Goal: Entertainment & Leisure: Consume media (video, audio)

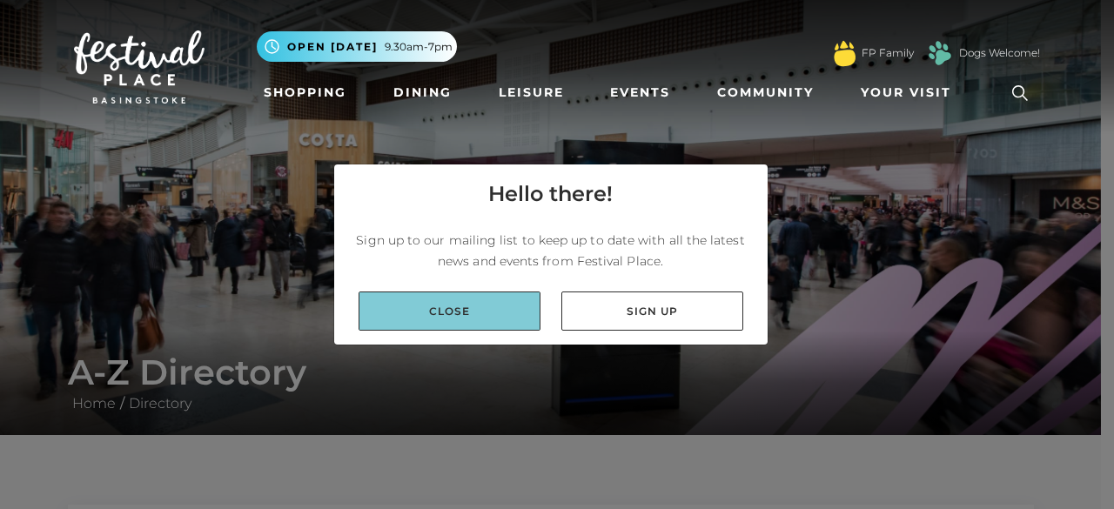
click at [452, 330] on link "Close" at bounding box center [450, 311] width 182 height 39
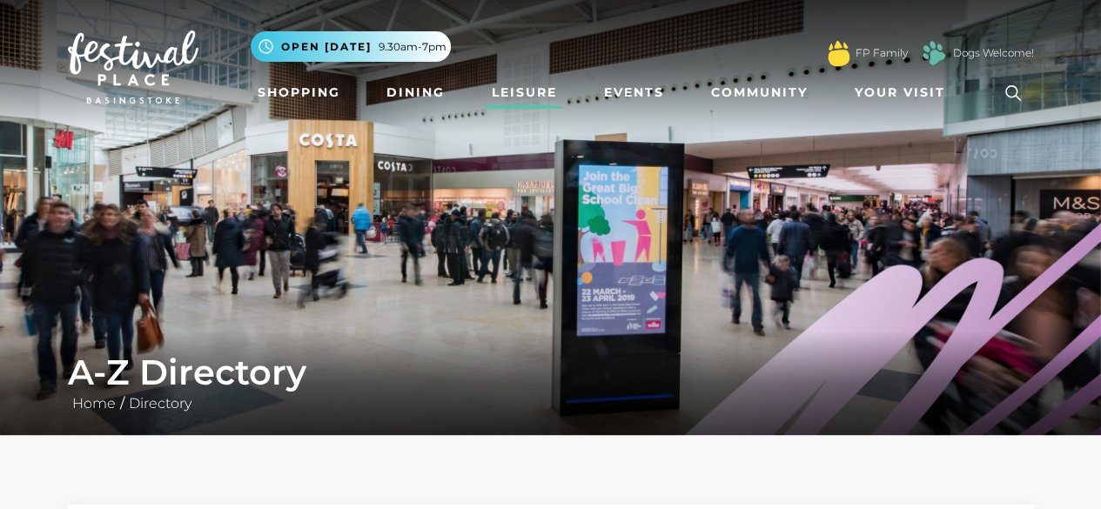
click at [503, 92] on link "Leisure" at bounding box center [524, 93] width 79 height 32
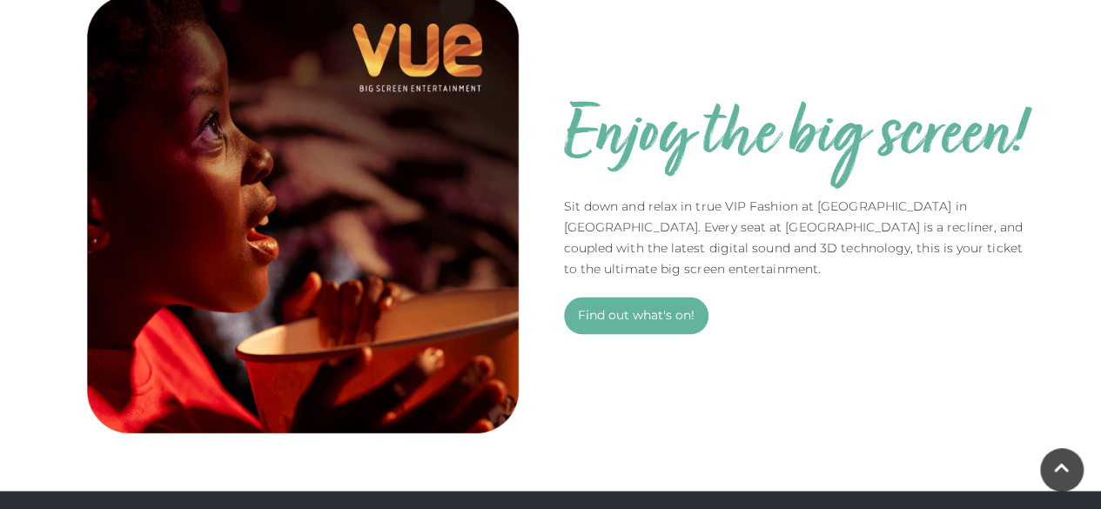
scroll to position [1185, 0]
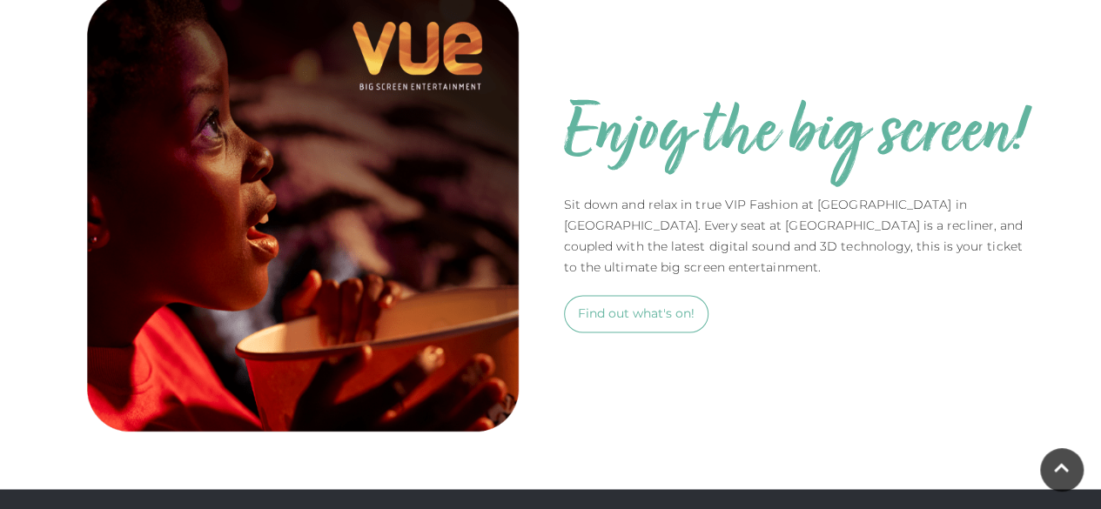
click at [590, 317] on link "Find out what's on!" at bounding box center [636, 313] width 144 height 37
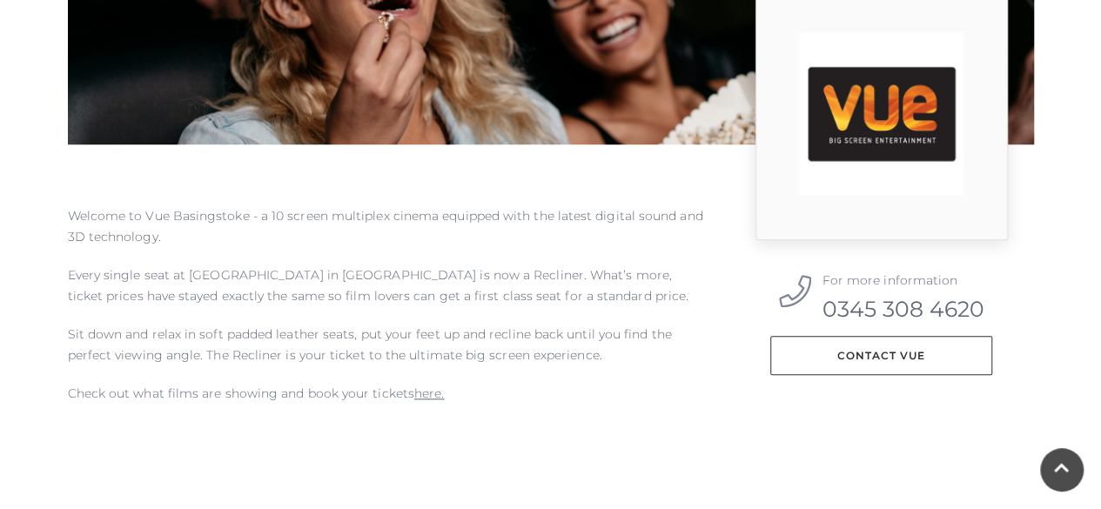
scroll to position [641, 0]
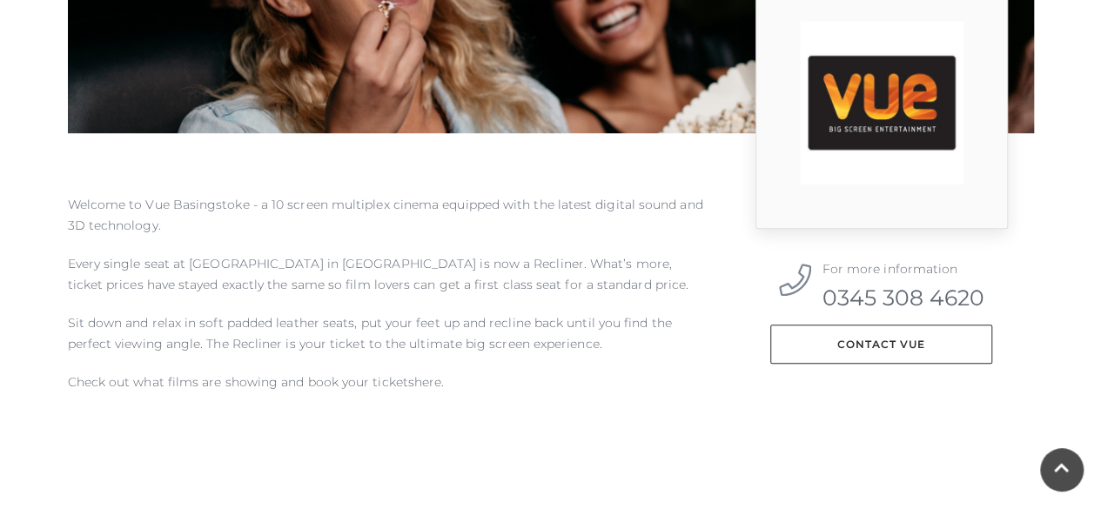
click at [416, 386] on link "here." at bounding box center [429, 382] width 30 height 16
